Goal: Task Accomplishment & Management: Use online tool/utility

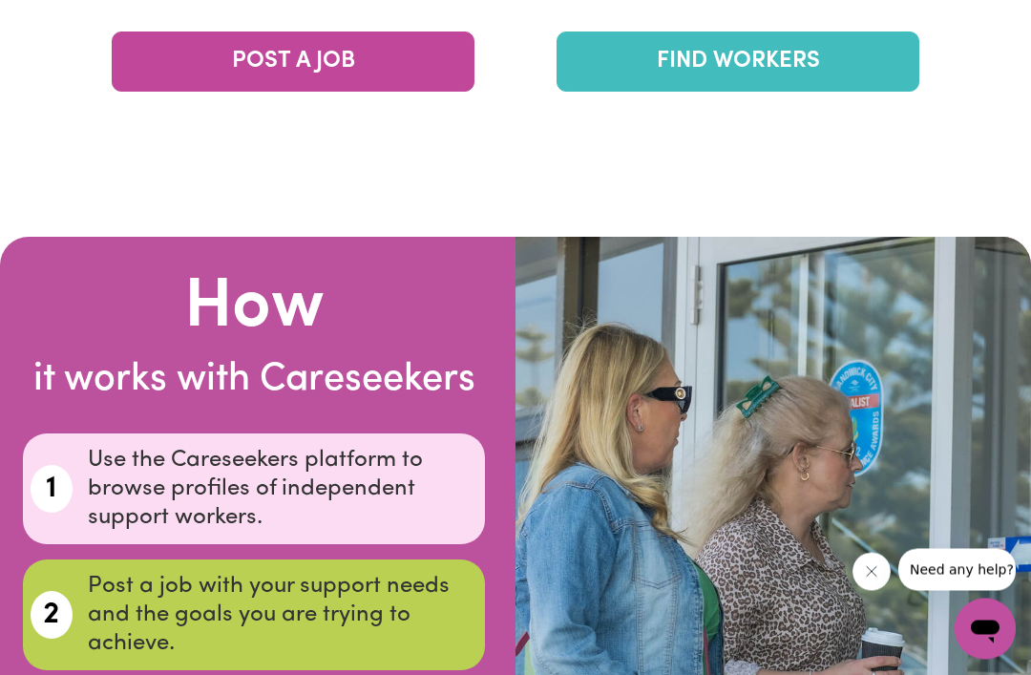
scroll to position [3404, 0]
click at [734, 92] on link "FIND WORKERS" at bounding box center [738, 62] width 363 height 60
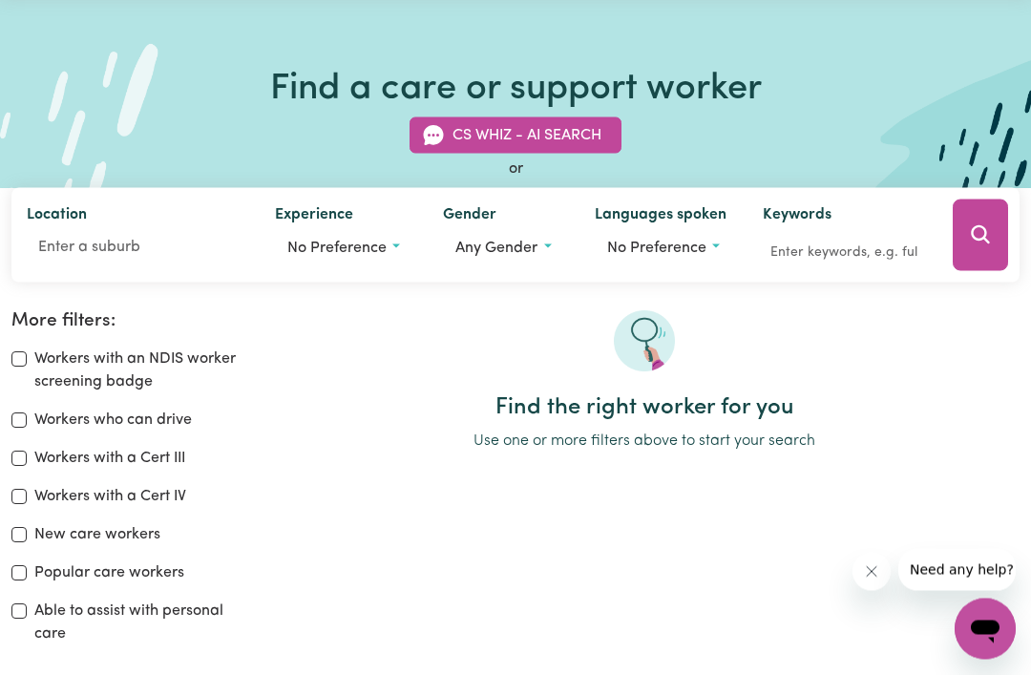
scroll to position [69, 0]
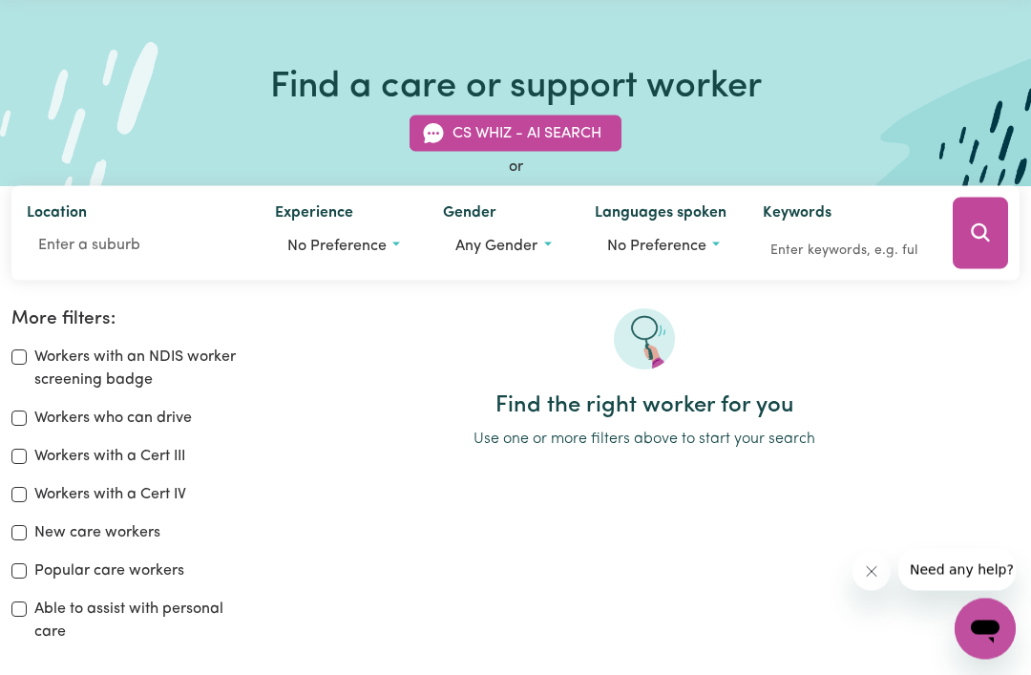
click at [28, 347] on div "Workers with an NDIS worker screening badge" at bounding box center [128, 370] width 235 height 46
click at [35, 355] on label "Workers with an NDIS worker screening badge" at bounding box center [140, 370] width 212 height 46
click at [27, 355] on input "Workers with an NDIS worker screening badge" at bounding box center [18, 357] width 15 height 15
checkbox input "true"
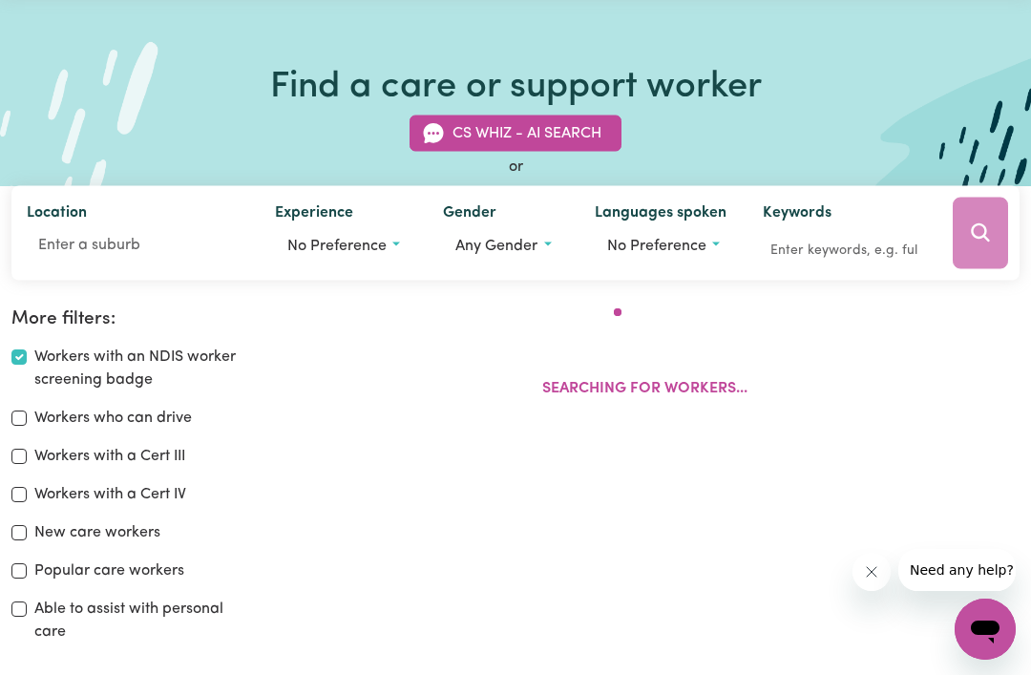
scroll to position [81, 0]
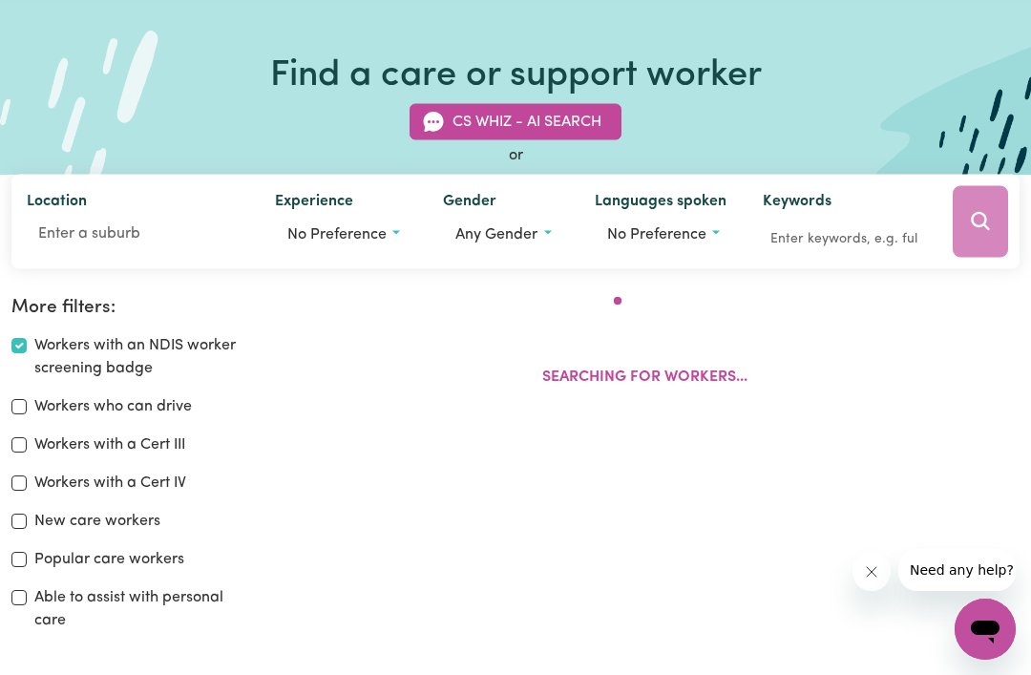
click at [11, 354] on div "More filters: Workers with an NDIS worker screening badge Workers who can drive…" at bounding box center [129, 472] width 258 height 350
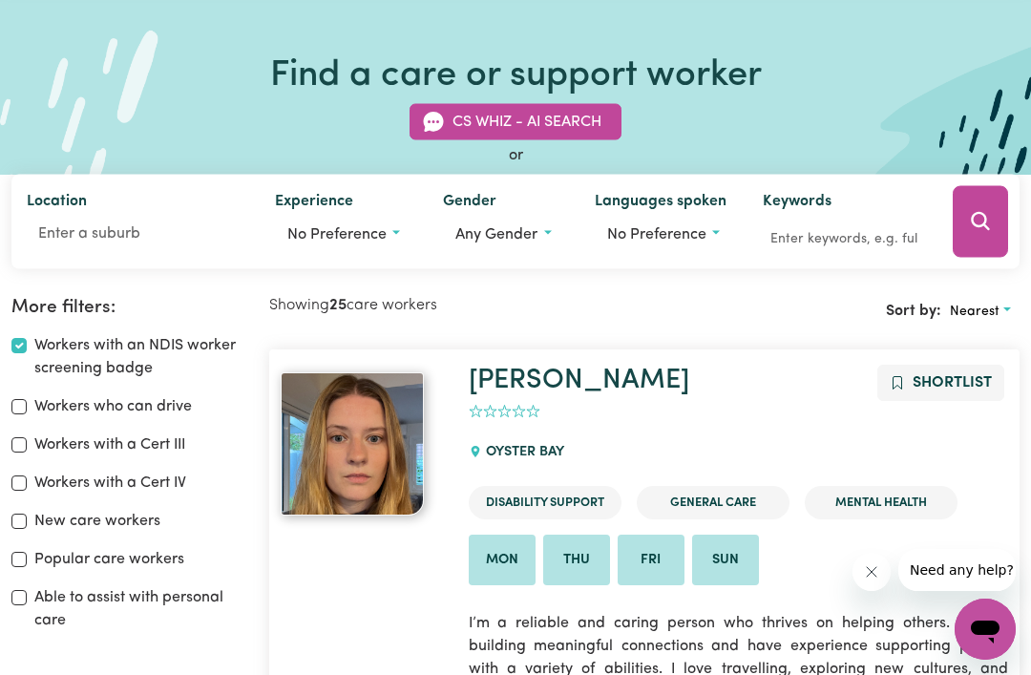
click at [12, 408] on input "Workers who can drive" at bounding box center [18, 406] width 15 height 15
checkbox input "true"
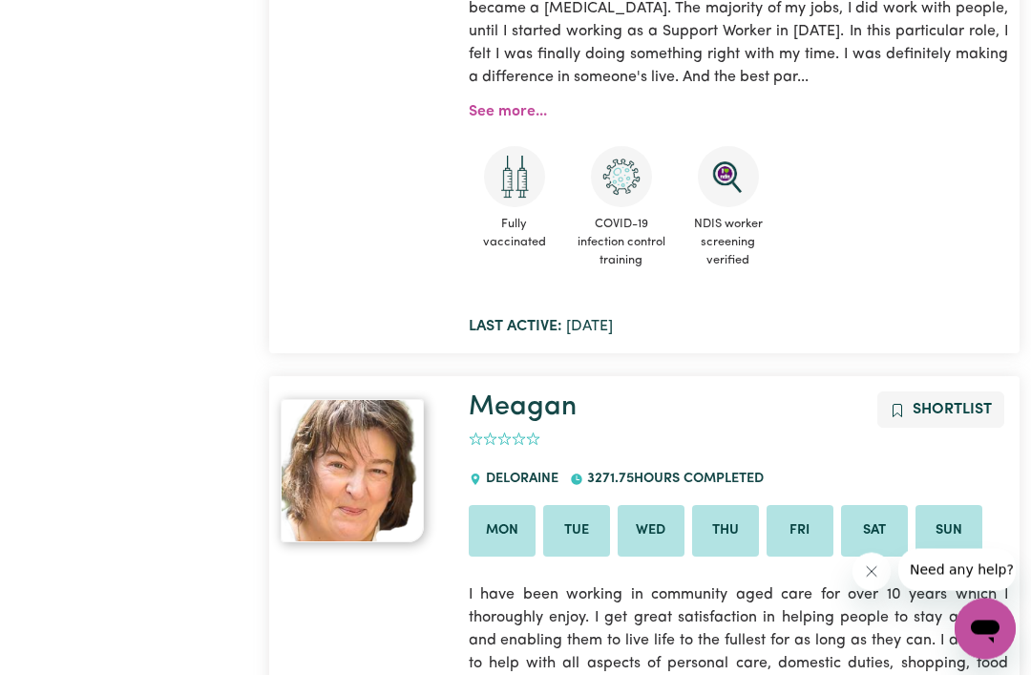
scroll to position [5557, 0]
